Goal: Transaction & Acquisition: Subscribe to service/newsletter

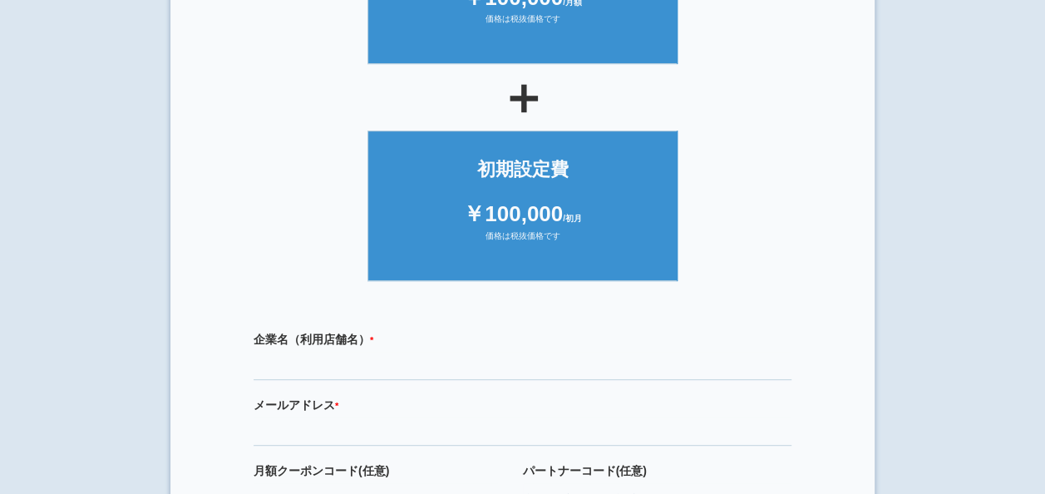
scroll to position [416, 0]
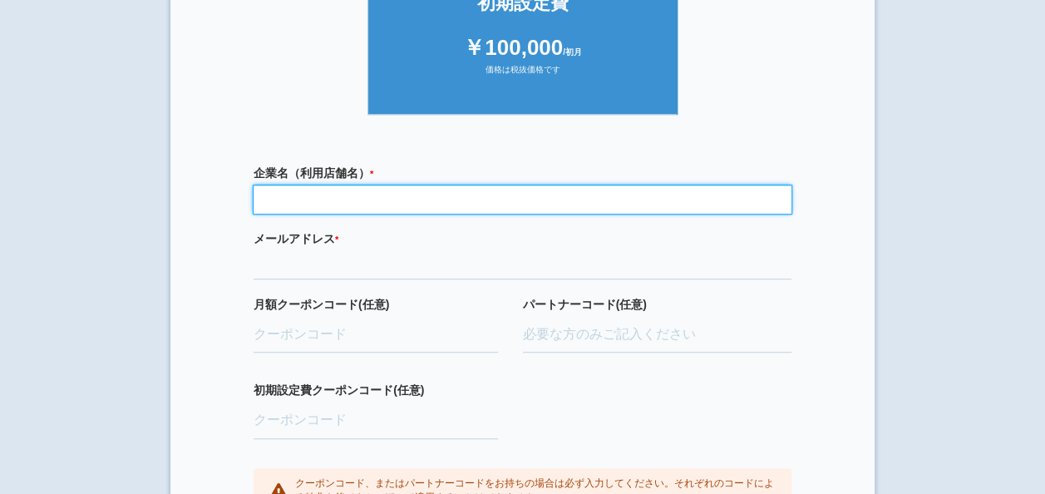
click at [607, 192] on input "text" at bounding box center [523, 199] width 538 height 28
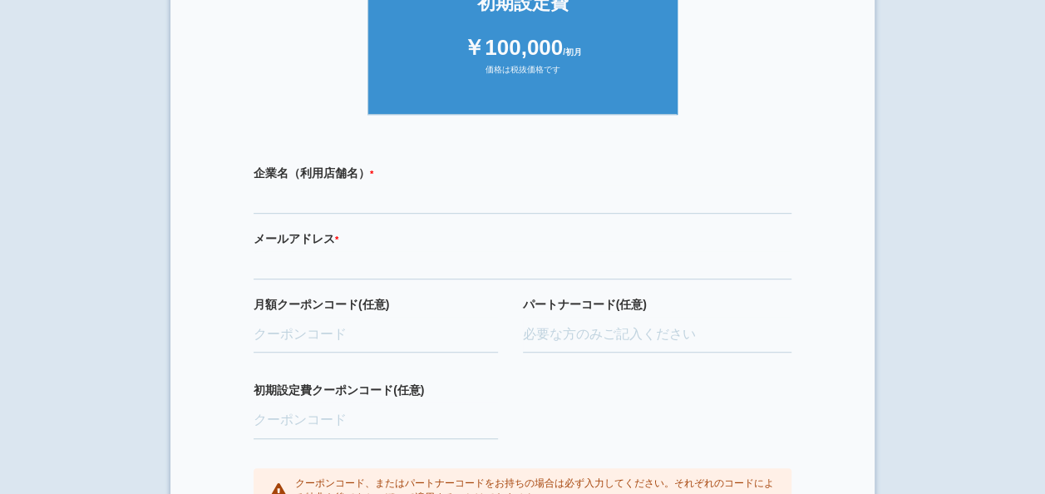
click at [799, 78] on ul "初期設定費 ￥100,000 /初月 価格は税抜価格です" at bounding box center [522, 35] width 621 height 159
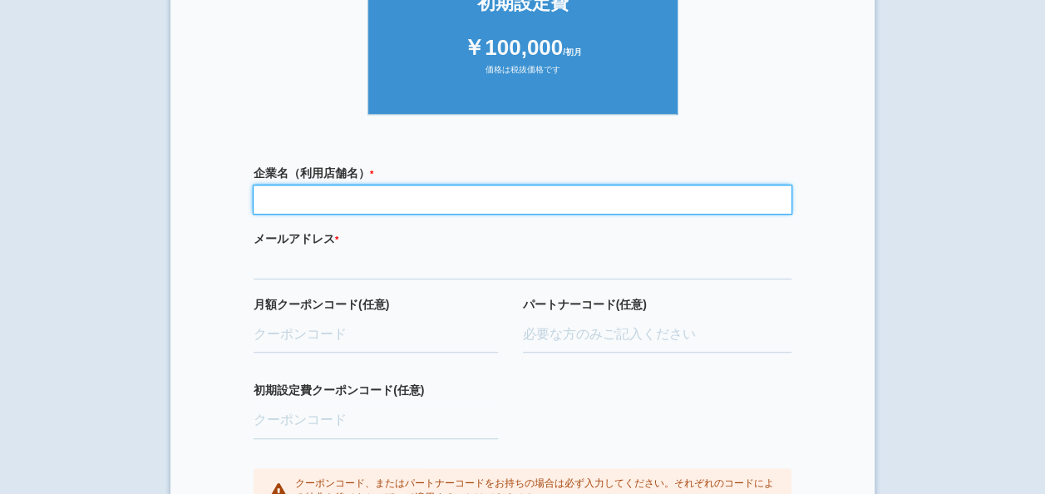
click at [414, 206] on input "text" at bounding box center [523, 199] width 538 height 28
type input "おそうじ本舗"
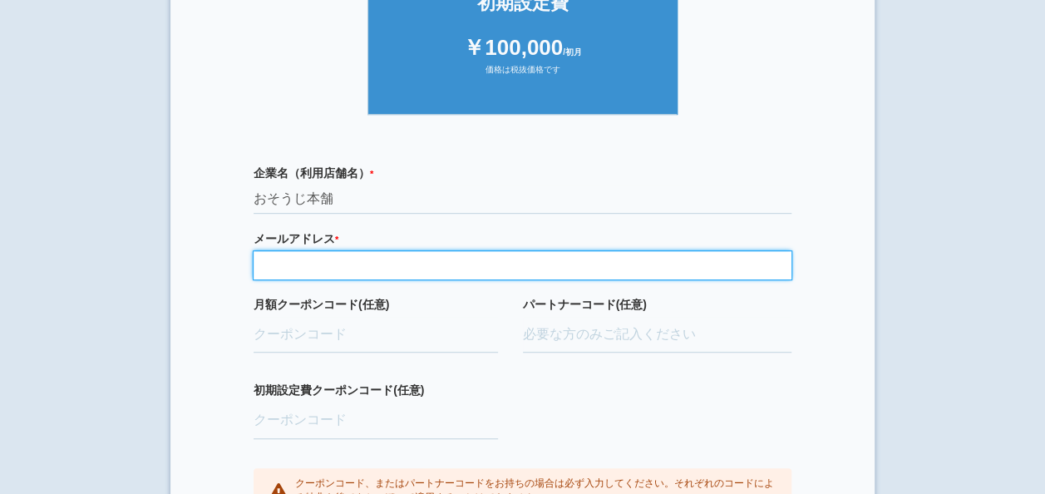
click at [387, 261] on input "email" at bounding box center [523, 265] width 538 height 28
type input "[EMAIL_ADDRESS][DOMAIN_NAME]"
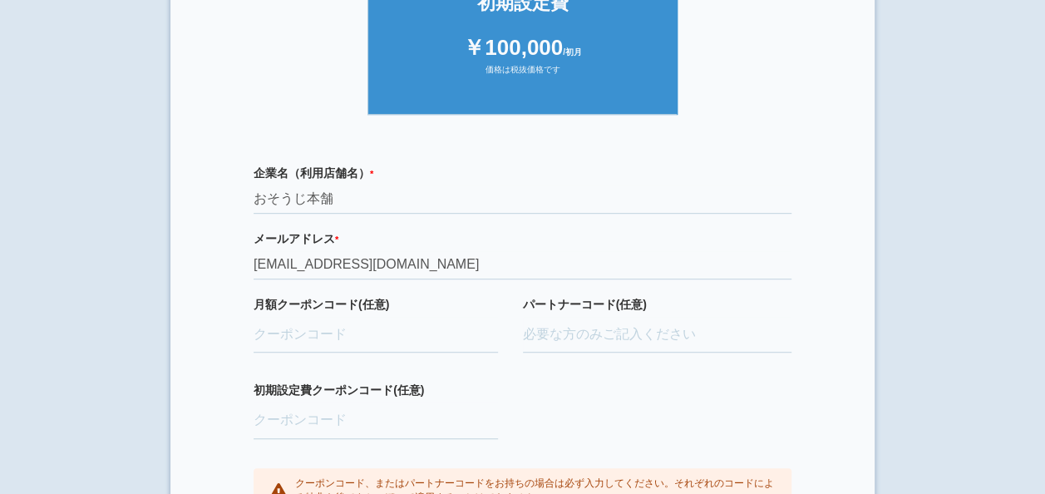
click at [522, 183] on div "企業名（利用店舗名） * 必須項目です おそうじ本舗" at bounding box center [523, 189] width 538 height 49
click at [328, 333] on input "月額クーポンコード(任意)" at bounding box center [376, 335] width 244 height 37
paste input "CvCEAIET"
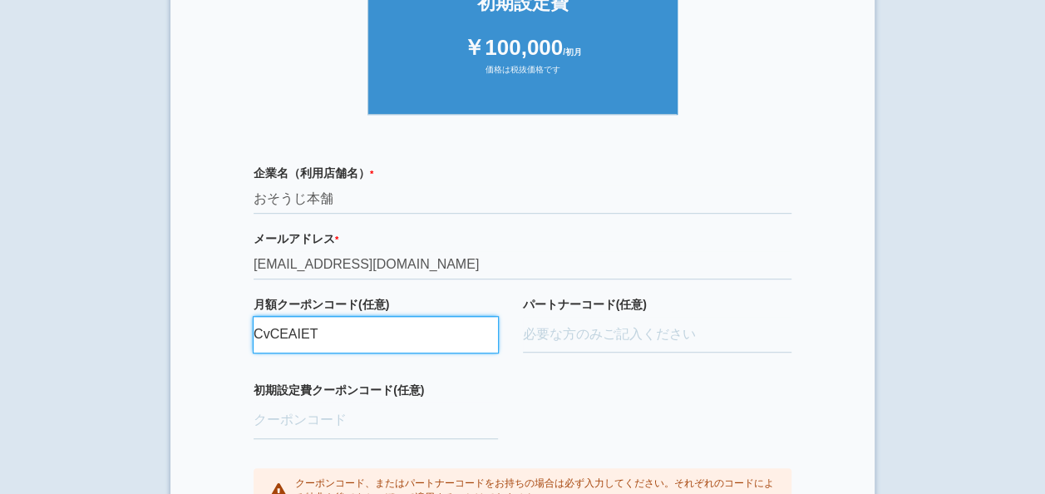
type input "CvCEAIET"
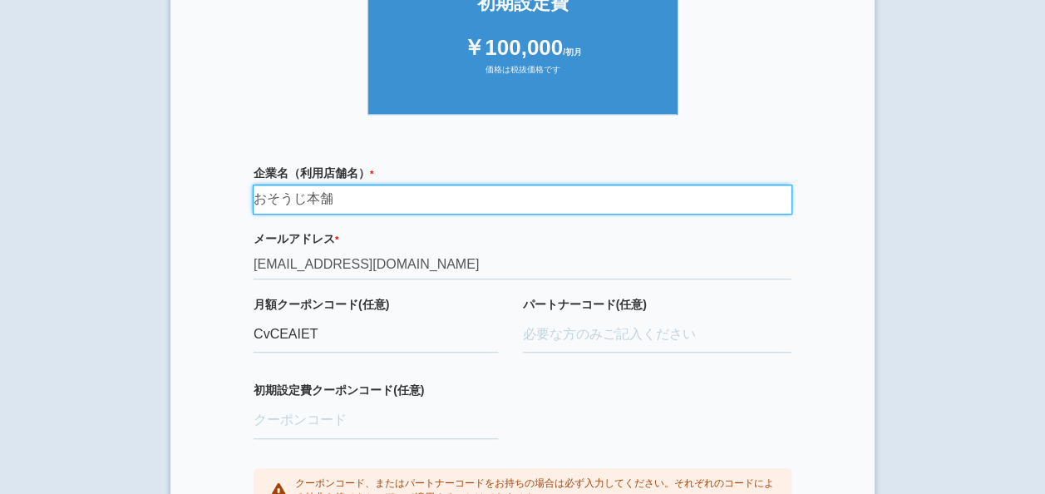
click at [387, 199] on input "おそうじ本舗" at bounding box center [523, 199] width 538 height 28
type input "おそうじ本舗 榴ヶ岡店"
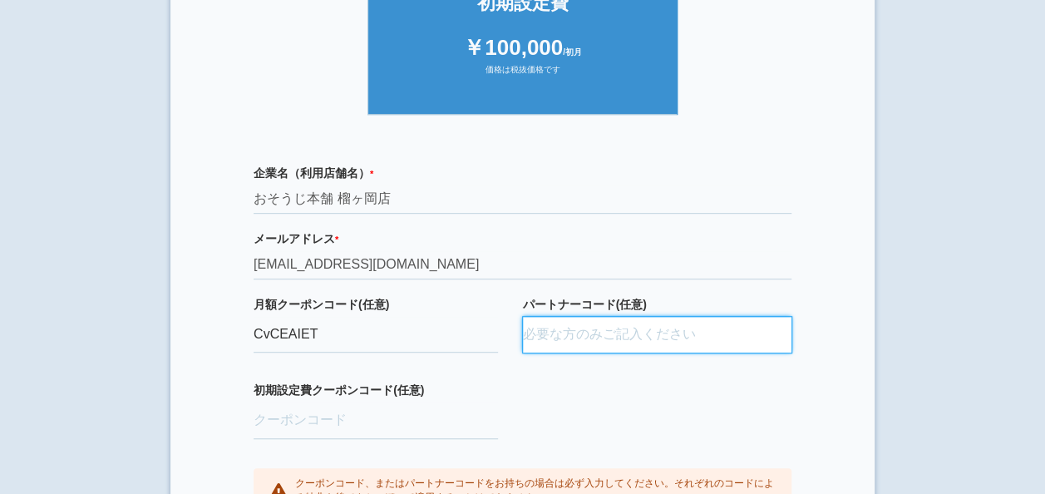
click at [548, 331] on input "パートナーコード(任意)" at bounding box center [657, 335] width 269 height 37
paste input "D24037,0003"
type input "D24037,0003"
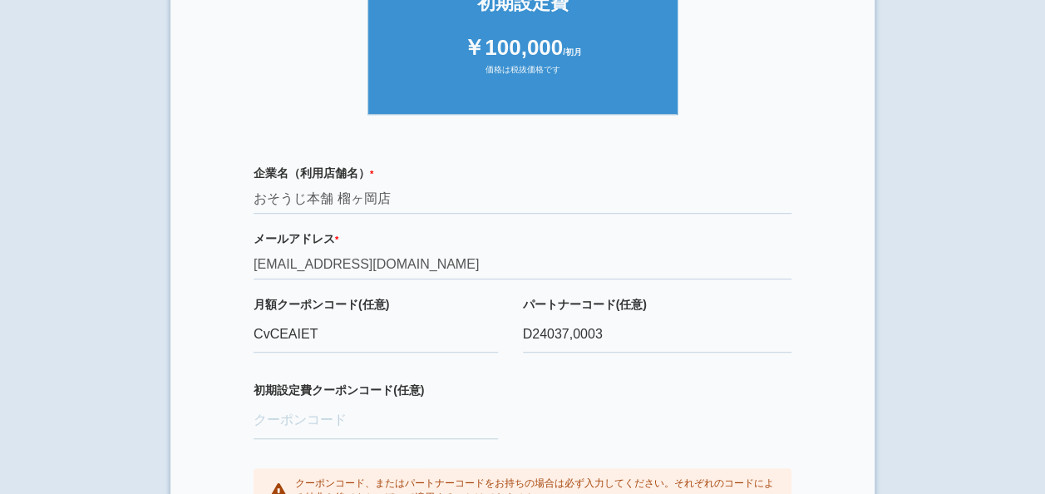
click at [679, 399] on div "企業名（利用店舗名） * 必須項目です おそうじ本舗 榴ヶ岡店 メールアドレス * 必須項目です 正しいメールアドレスを入力してください [EMAIL_ADD…" at bounding box center [522, 339] width 621 height 382
click at [331, 426] on input "初期設定費クーポンコード(任意)" at bounding box center [376, 420] width 244 height 37
click at [808, 348] on div "企業名（利用店舗名） * 必須項目です おそうじ本舗 榴ヶ岡店 メールアドレス * 必須項目です 正しいメールアドレスを入力してください [EMAIL_ADD…" at bounding box center [522, 339] width 621 height 382
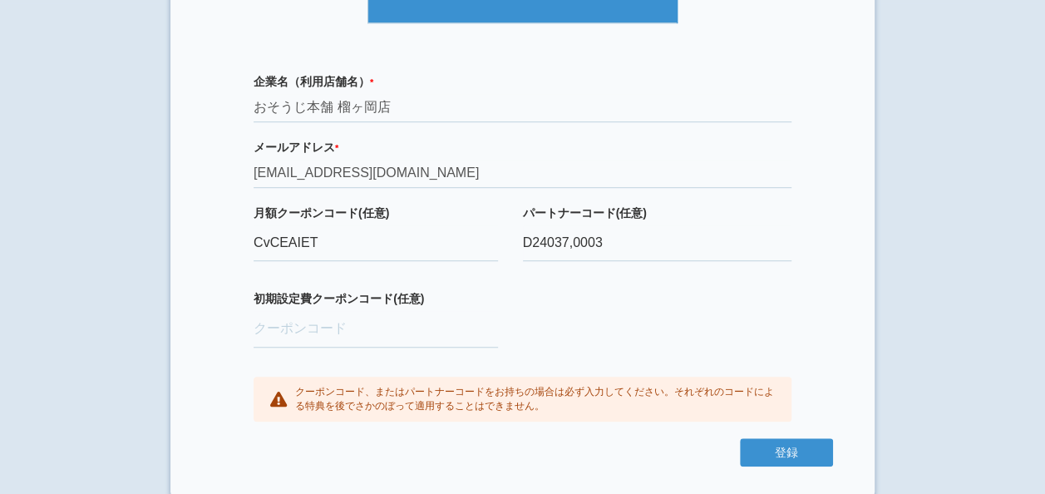
scroll to position [509, 0]
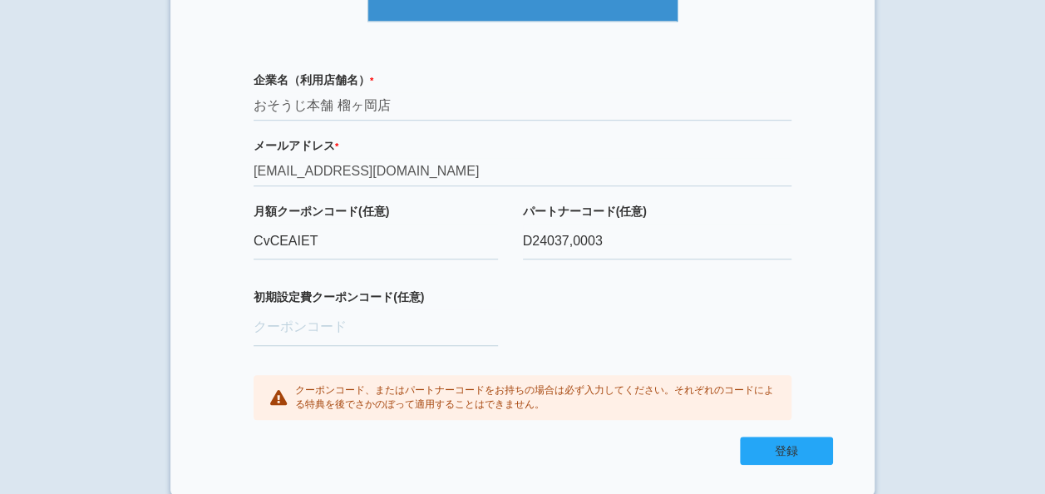
click at [782, 440] on button "登録" at bounding box center [786, 451] width 93 height 28
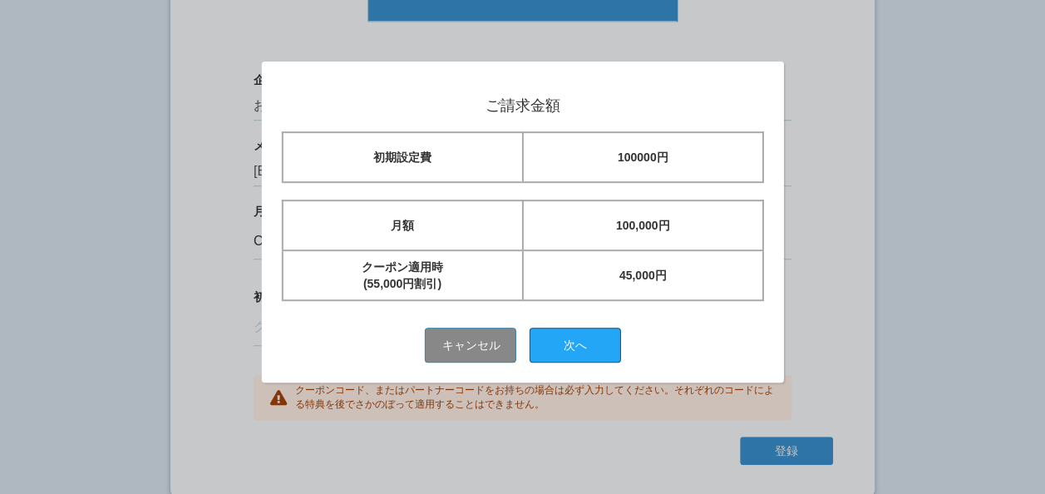
click at [580, 343] on button "次へ" at bounding box center [575, 345] width 91 height 35
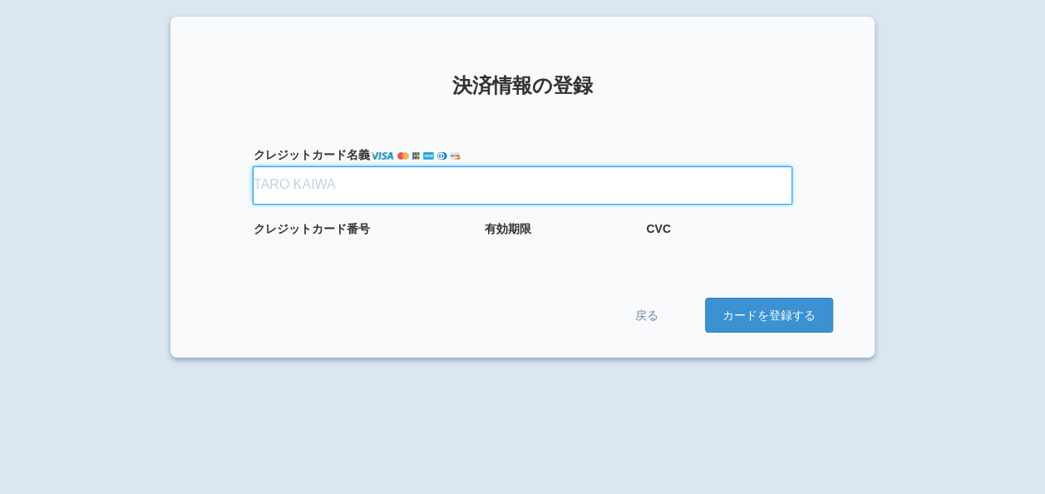
click at [338, 181] on input "クレジット カード名義" at bounding box center [523, 185] width 538 height 37
type input "長"
type input "お"
drag, startPoint x: 256, startPoint y: 183, endPoint x: 304, endPoint y: 190, distance: 48.7
click at [304, 190] on input "osada" at bounding box center [523, 185] width 538 height 37
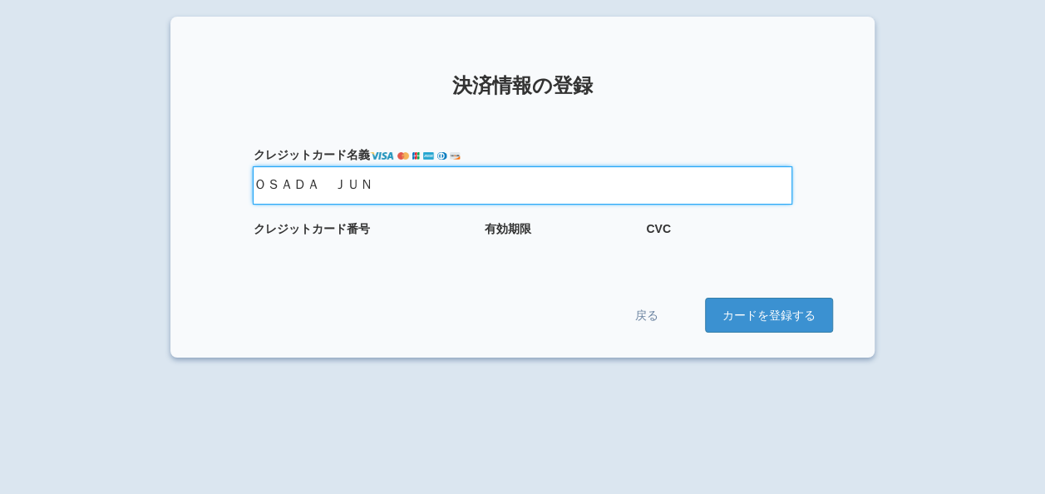
type input "ＯＳＡＤＡ　ＪＵＮ"
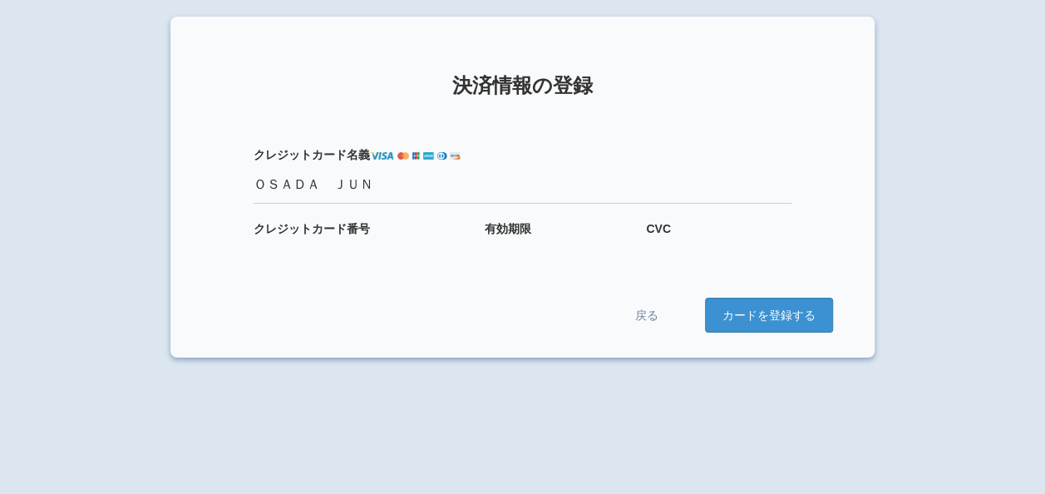
click at [370, 238] on div "クレジット カード番号" at bounding box center [361, 238] width 215 height 36
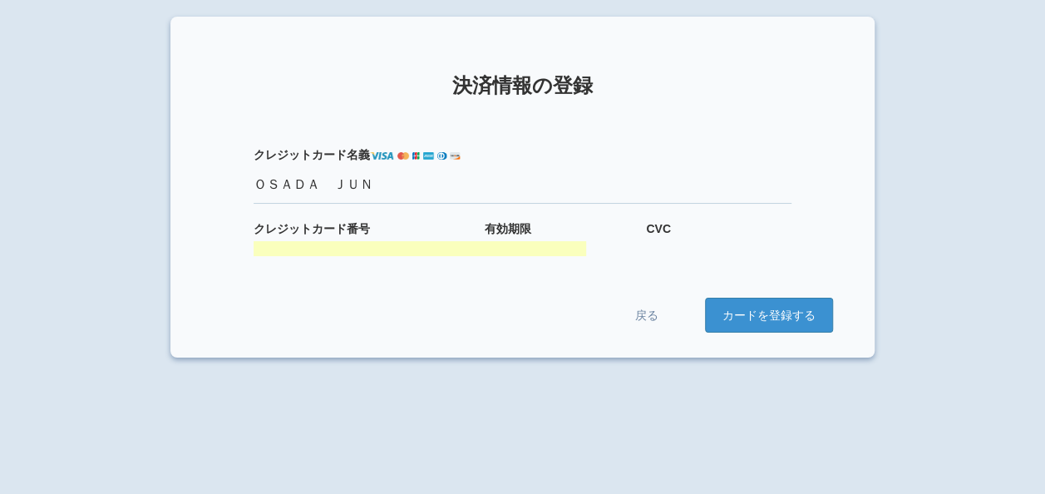
click at [695, 239] on div "CVC" at bounding box center [719, 238] width 146 height 36
click at [779, 161] on label "クレジット カード名義" at bounding box center [523, 154] width 538 height 17
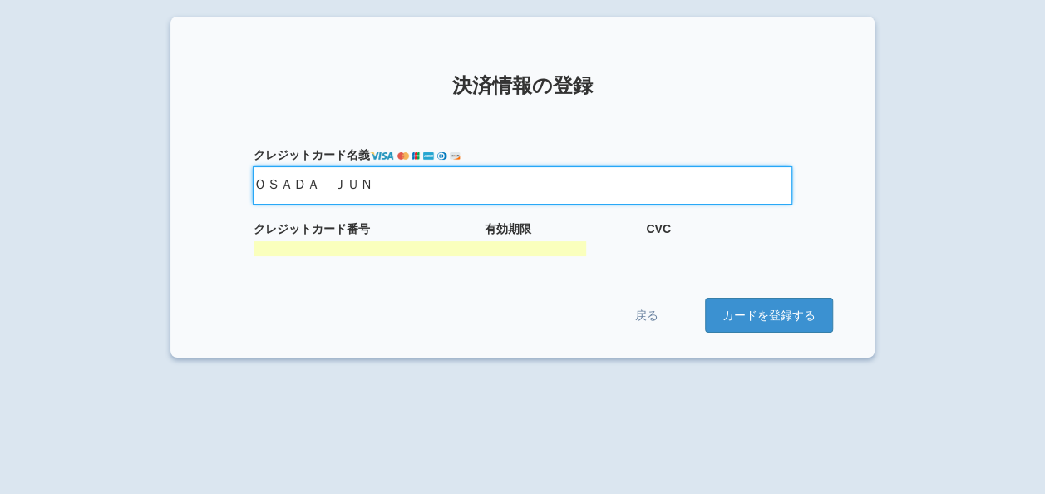
click at [779, 167] on input "ＯＳＡＤＡ　ＪＵＮ" at bounding box center [523, 185] width 538 height 37
click at [326, 181] on input "ＯＳＡＤＡ　ＪＵＮ" at bounding box center [523, 185] width 538 height 37
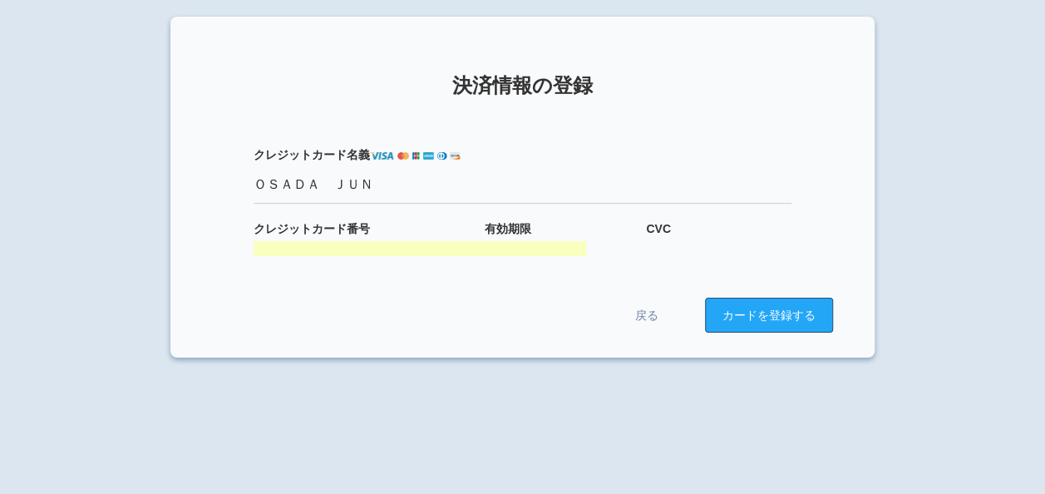
click at [759, 304] on button "カードを登録する" at bounding box center [769, 315] width 128 height 35
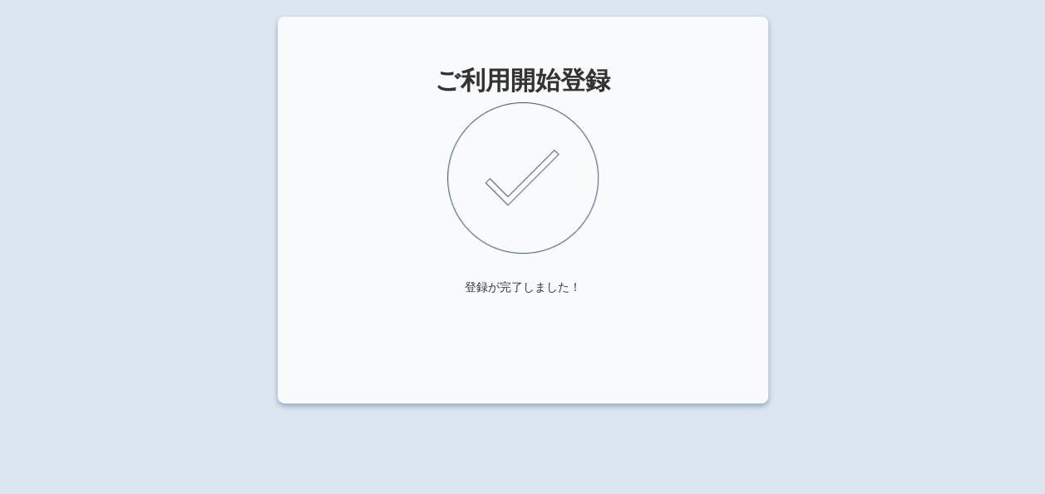
click at [863, 107] on div "ご利用開始登録 登録が完了しました！" at bounding box center [522, 264] width 1045 height 494
click at [545, 126] on img at bounding box center [522, 177] width 151 height 151
